Goal: Information Seeking & Learning: Learn about a topic

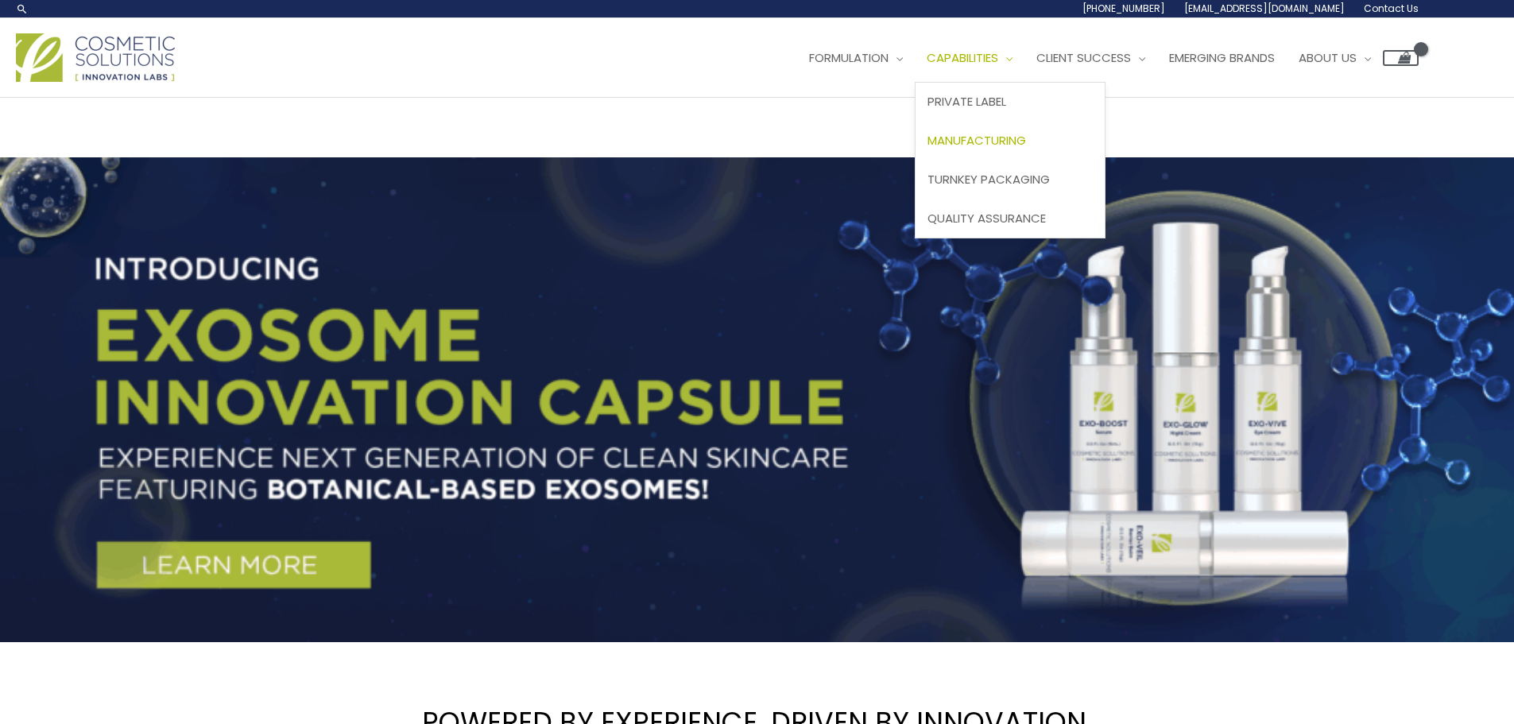
click at [998, 130] on link "Manufacturing" at bounding box center [1010, 141] width 189 height 39
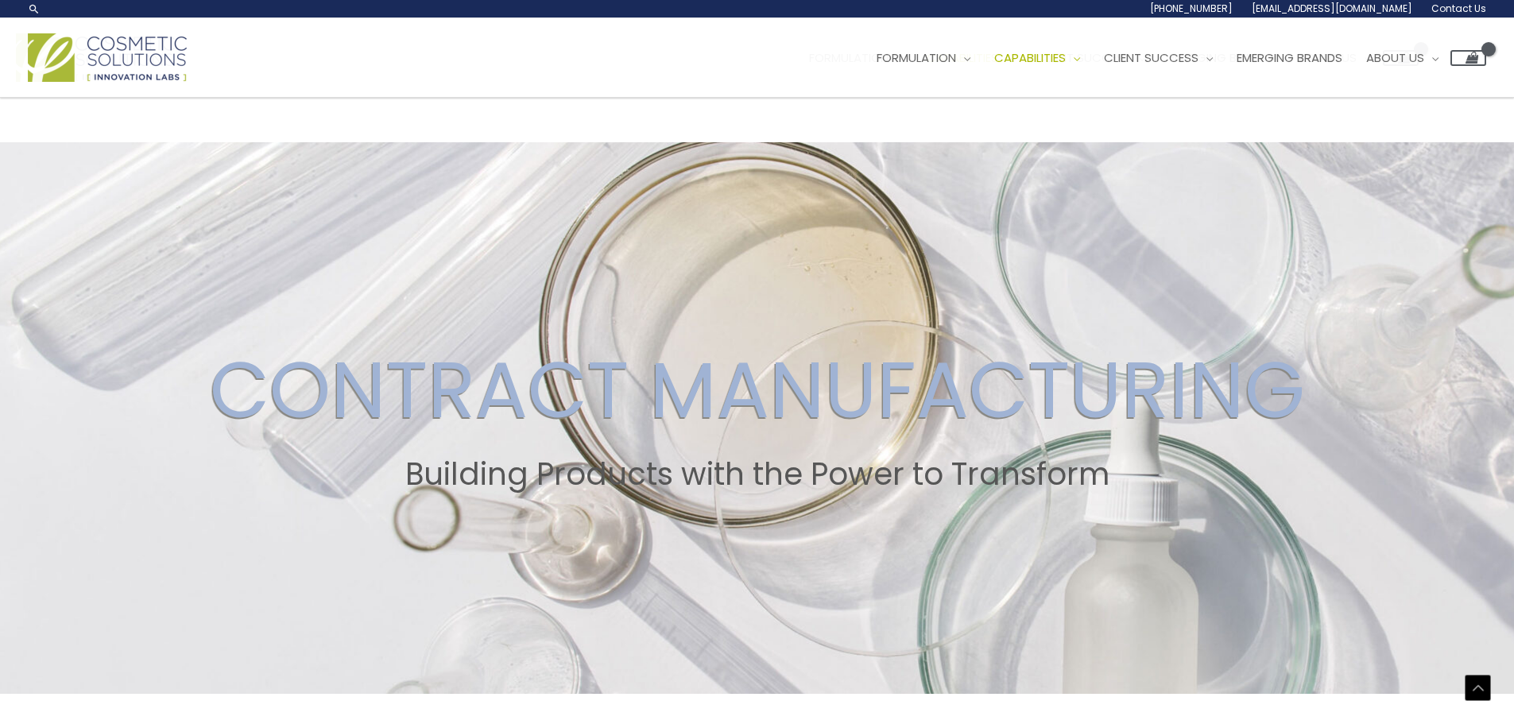
drag, startPoint x: 1051, startPoint y: 476, endPoint x: 1384, endPoint y: 127, distance: 482.8
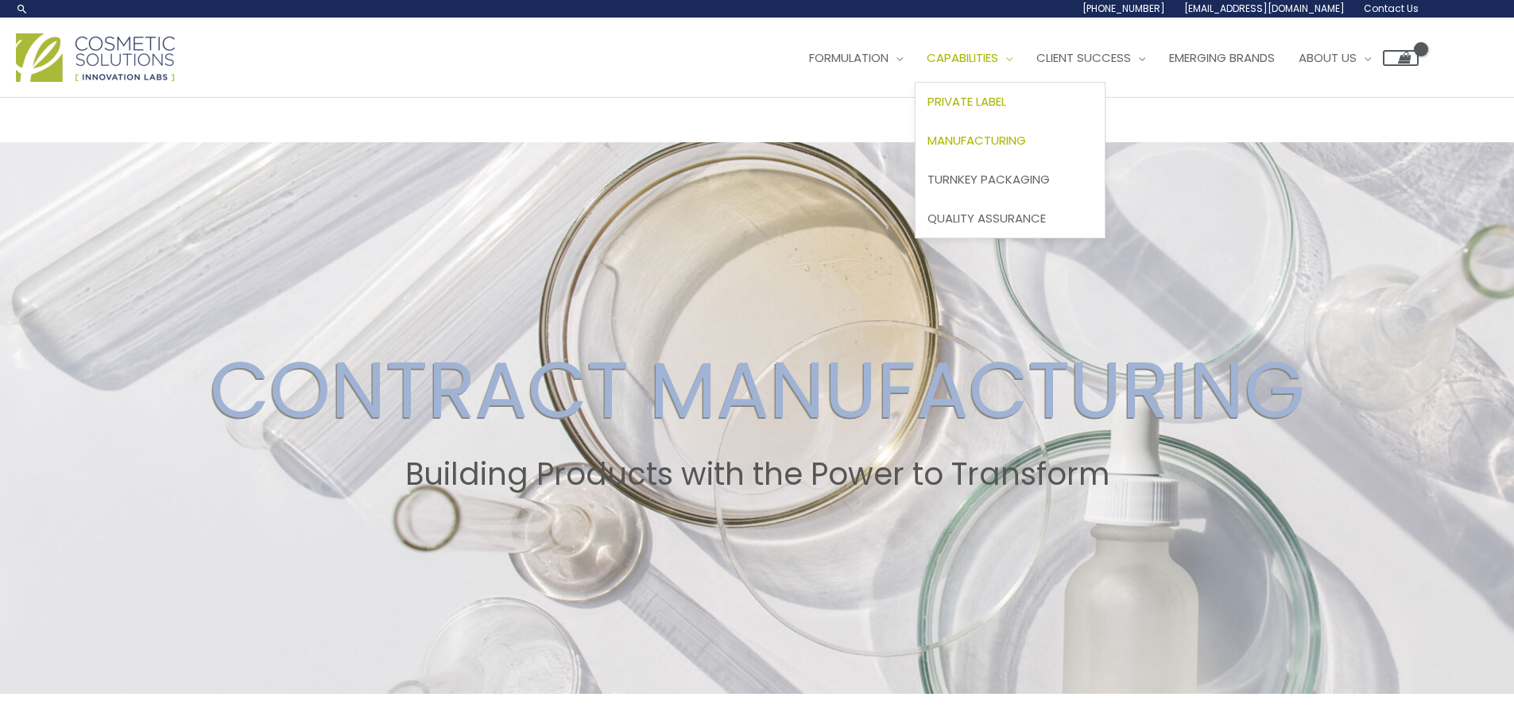
click at [995, 109] on span "Private Label" at bounding box center [966, 101] width 79 height 17
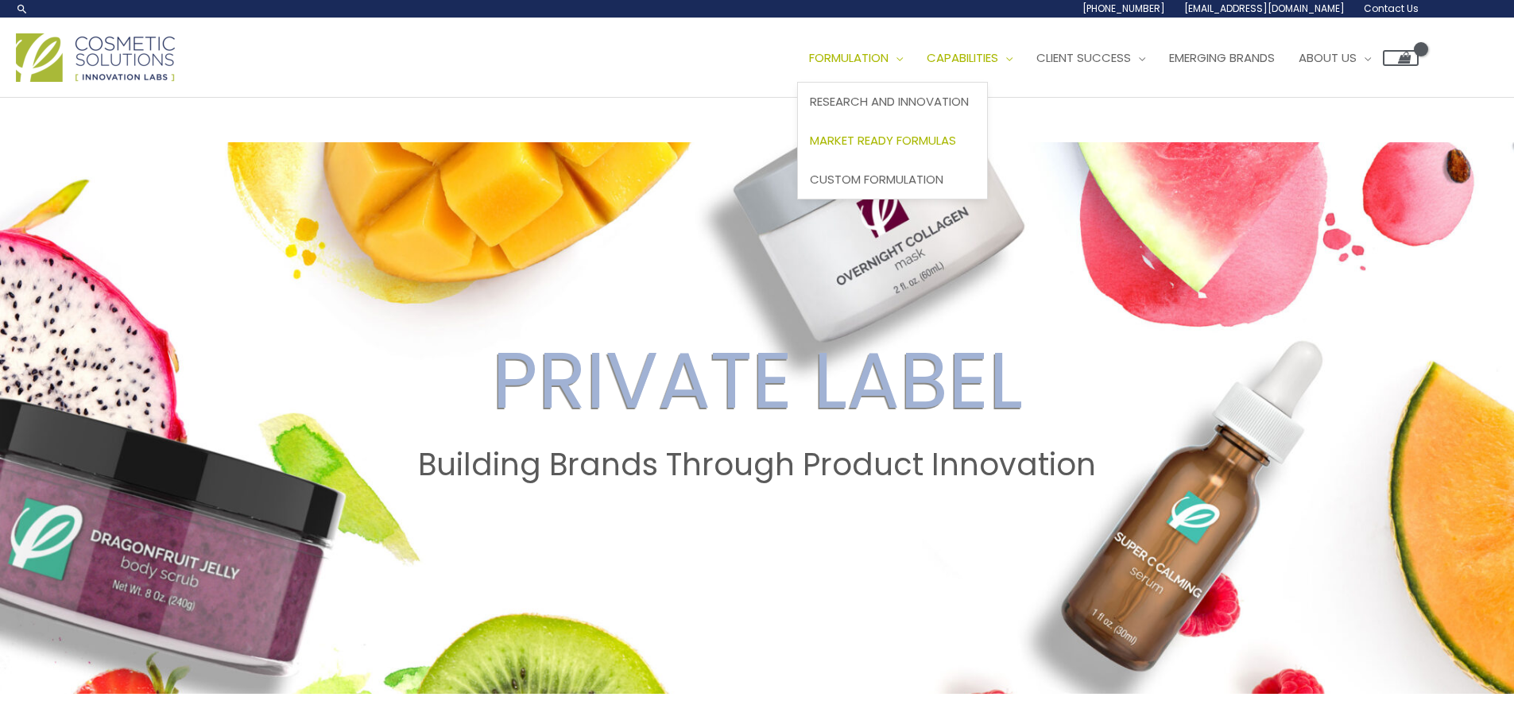
click at [938, 138] on span "Market Ready Formulas" at bounding box center [883, 140] width 146 height 17
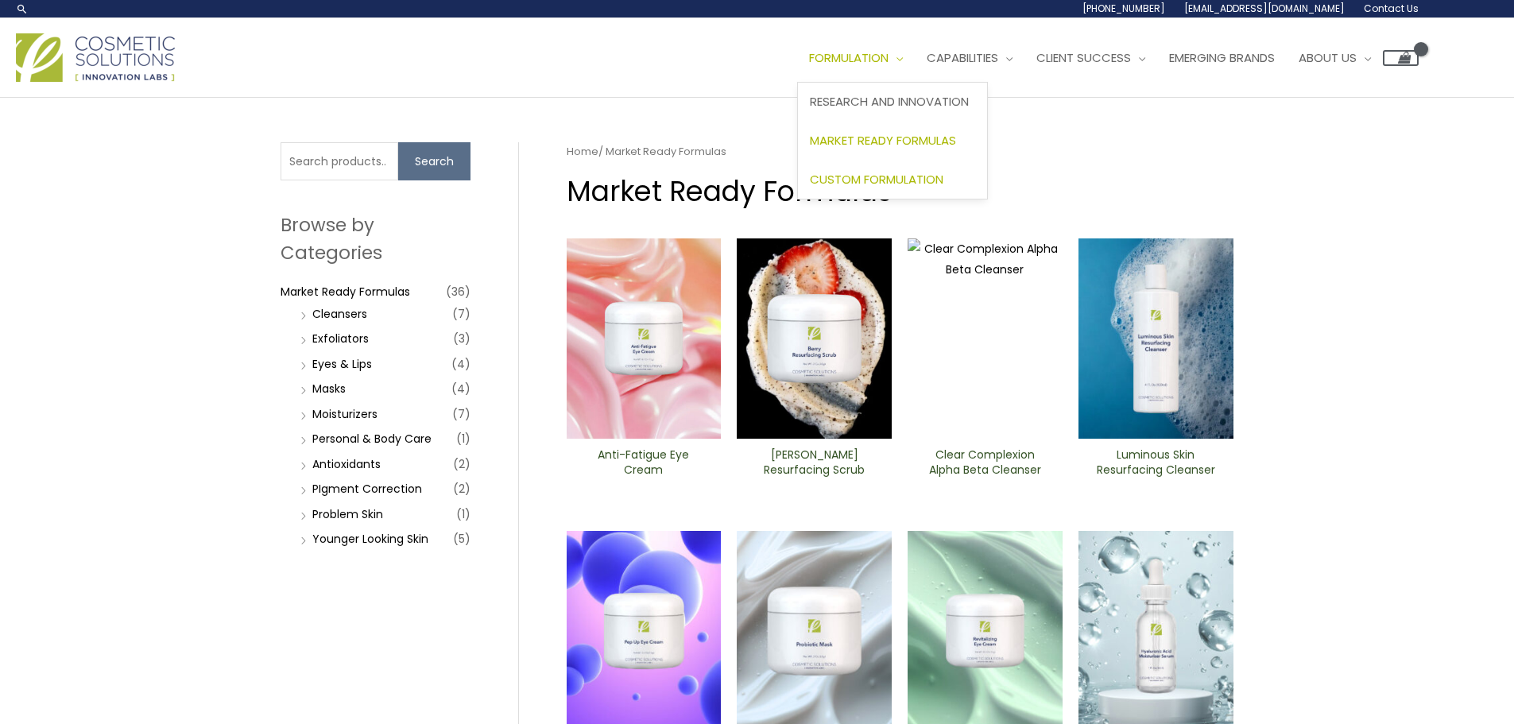
click at [916, 171] on span "Custom Formulation" at bounding box center [877, 179] width 134 height 17
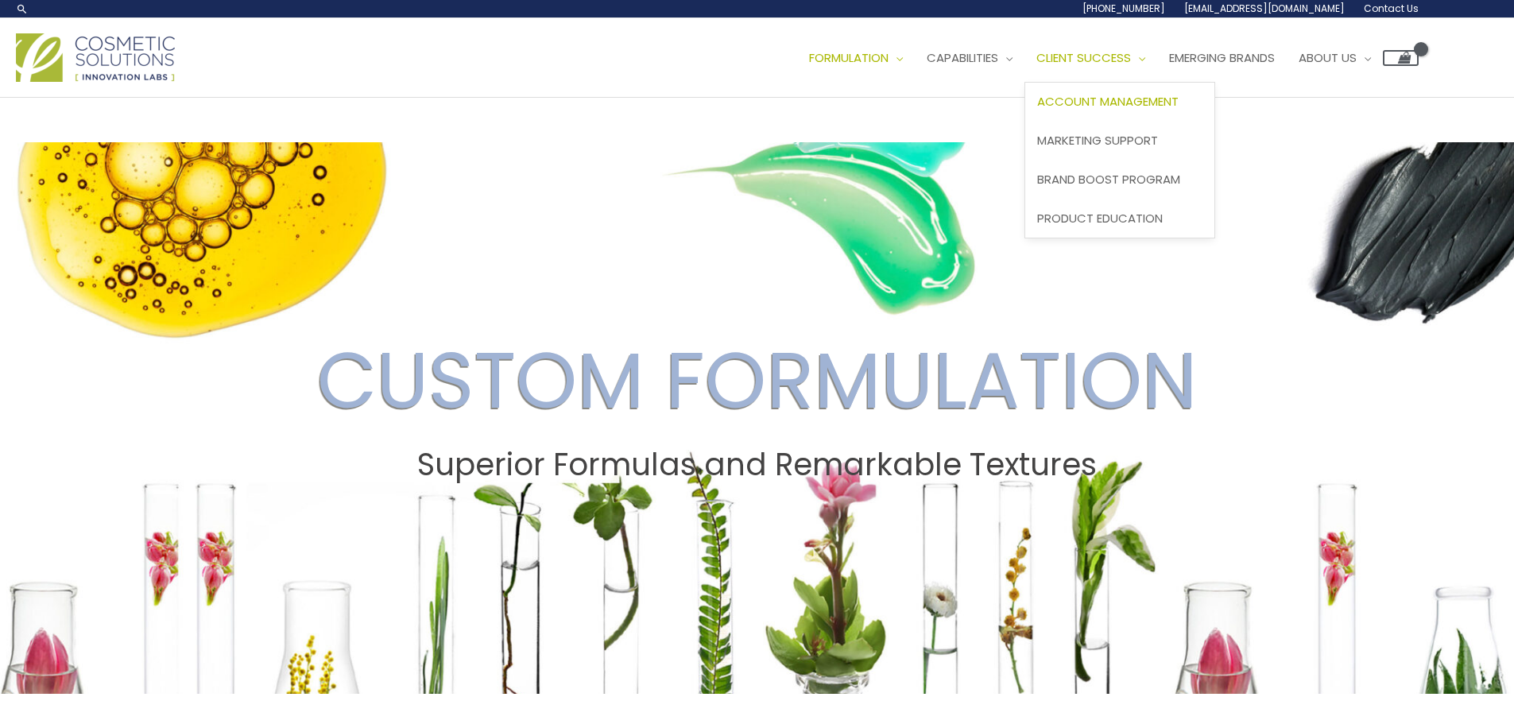
click at [1137, 106] on span "Account Management" at bounding box center [1107, 101] width 141 height 17
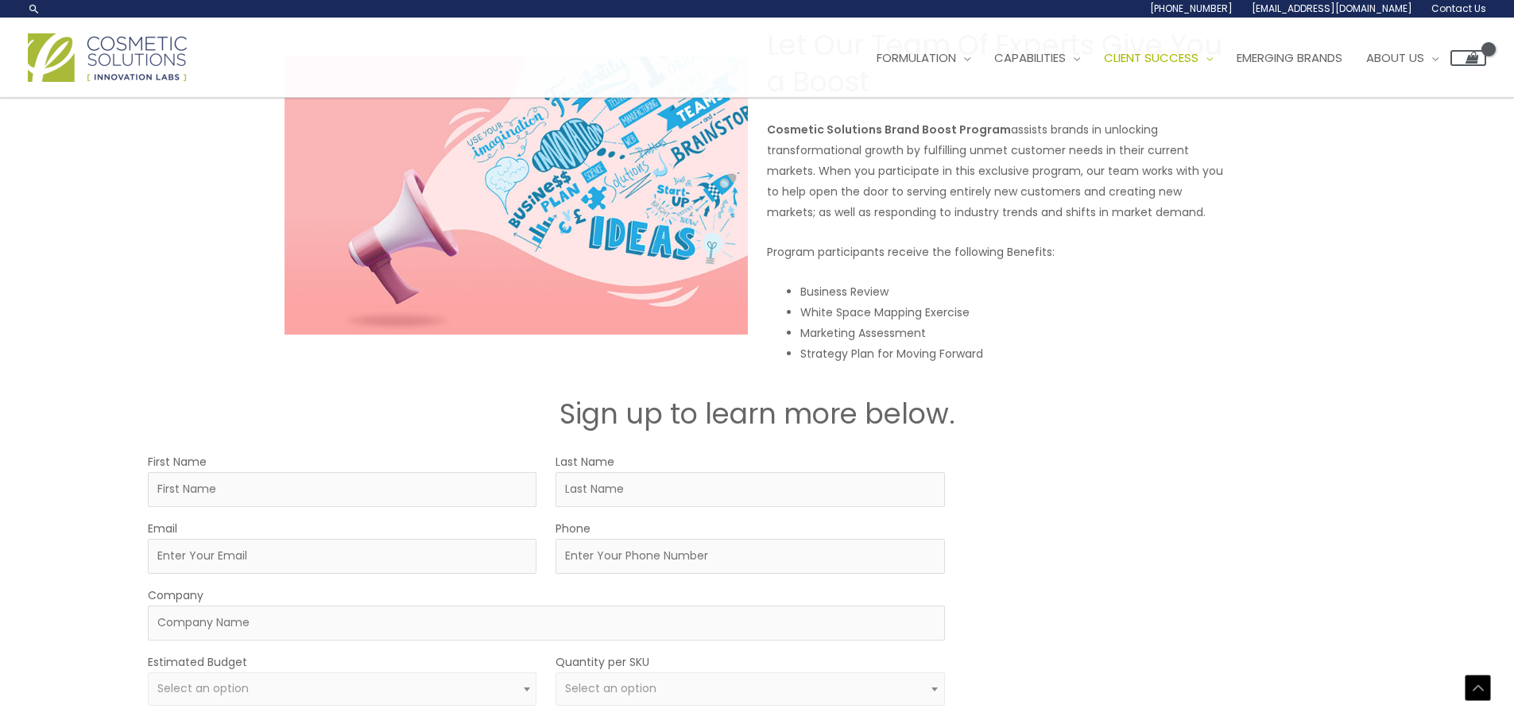
scroll to position [2054, 0]
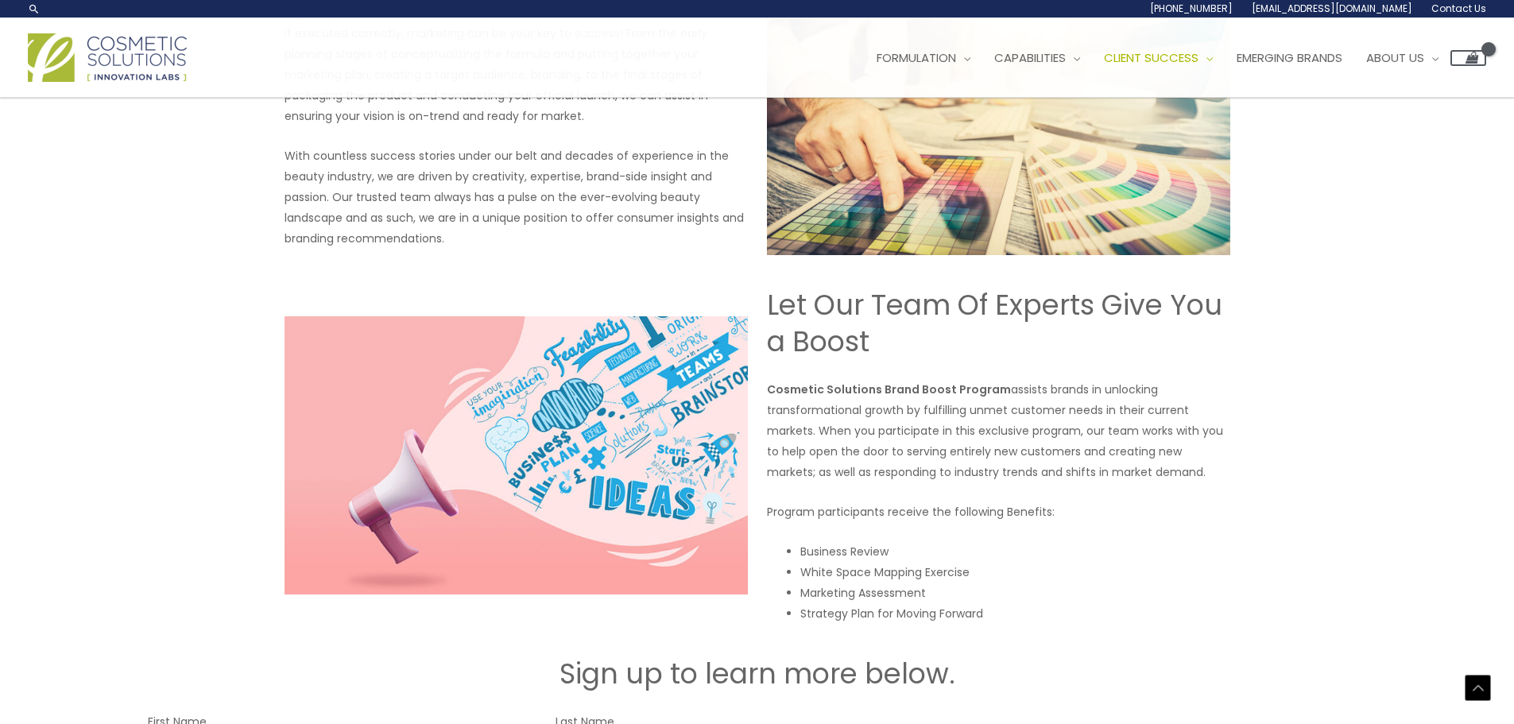
drag, startPoint x: 1290, startPoint y: 308, endPoint x: 1388, endPoint y: 113, distance: 218.6
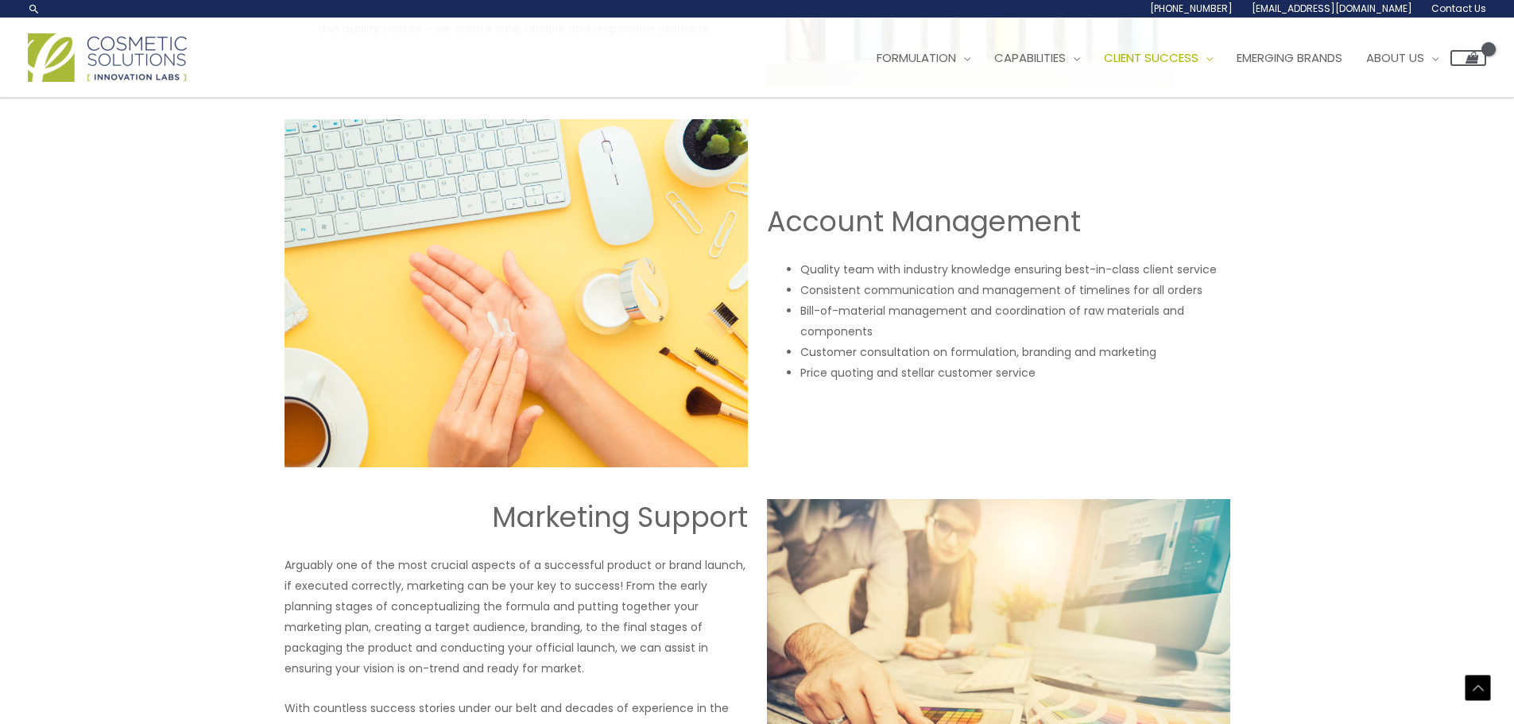
scroll to position [1202, 0]
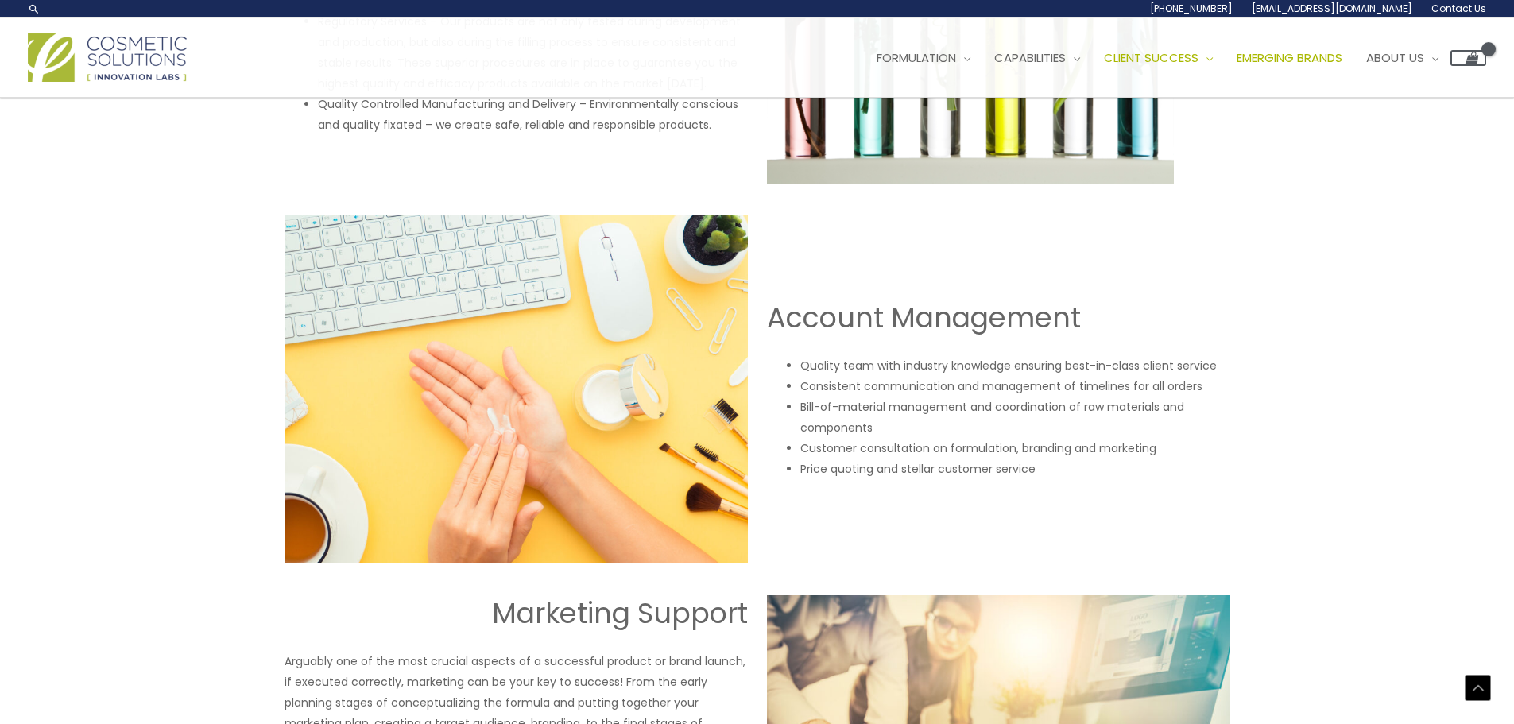
click at [1342, 52] on span "Emerging Brands" at bounding box center [1290, 57] width 106 height 17
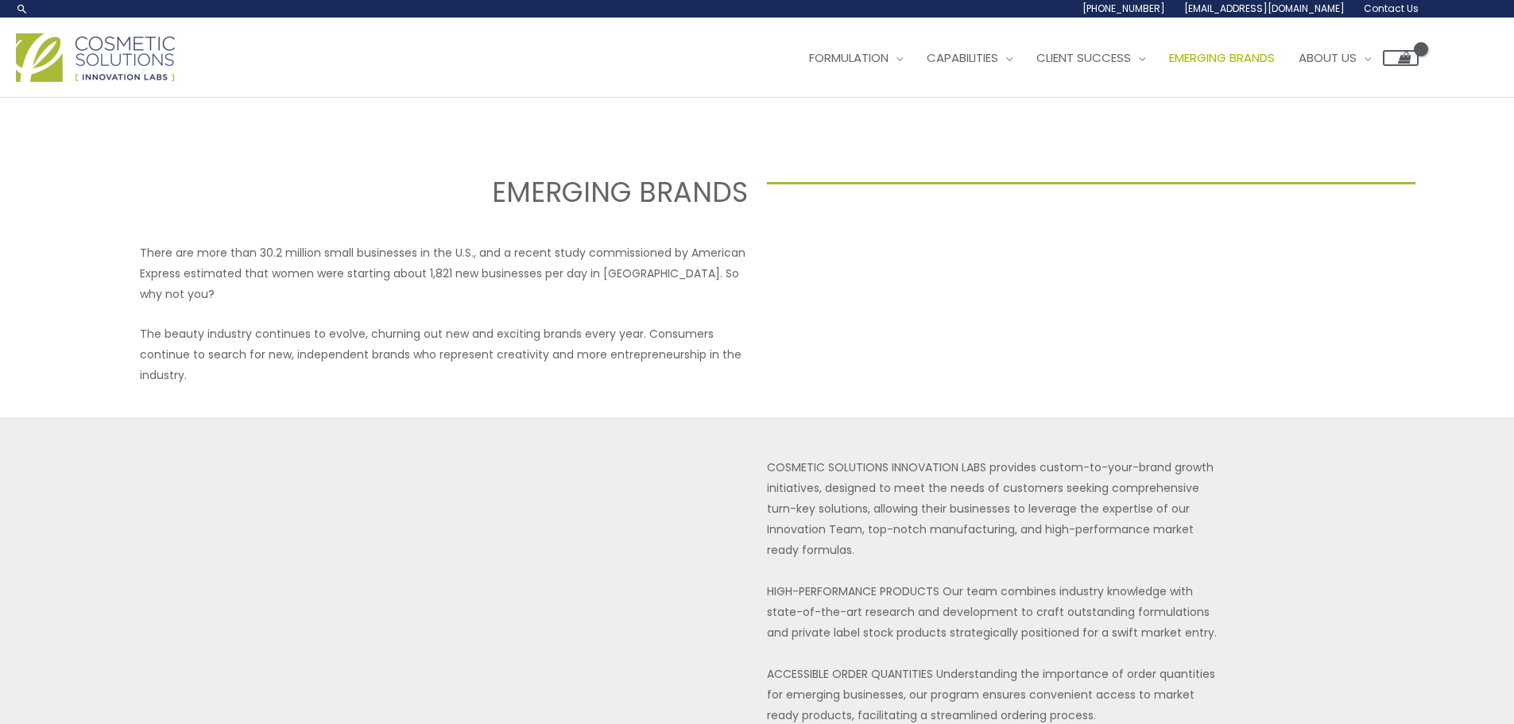
click at [110, 43] on img at bounding box center [95, 57] width 159 height 48
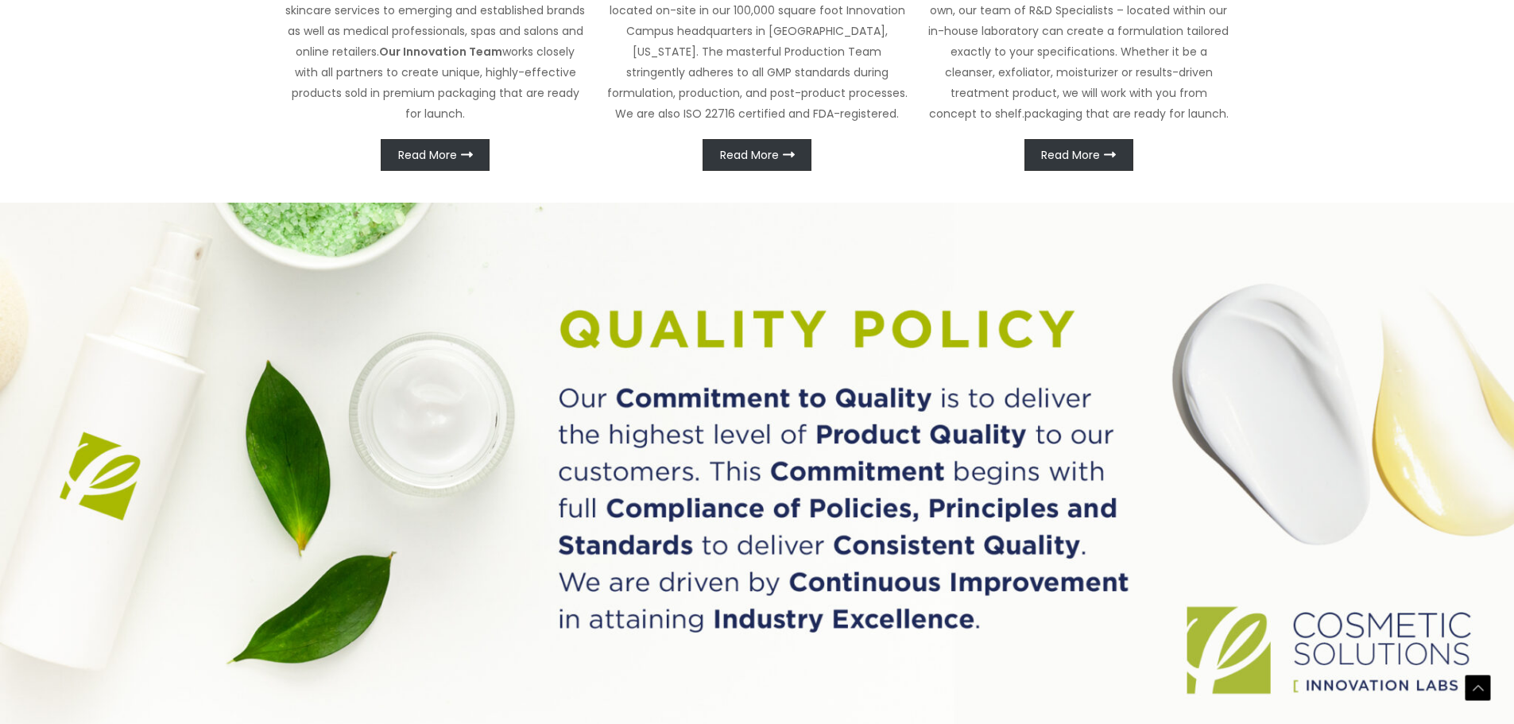
scroll to position [1063, 0]
